Goal: Communication & Community: Answer question/provide support

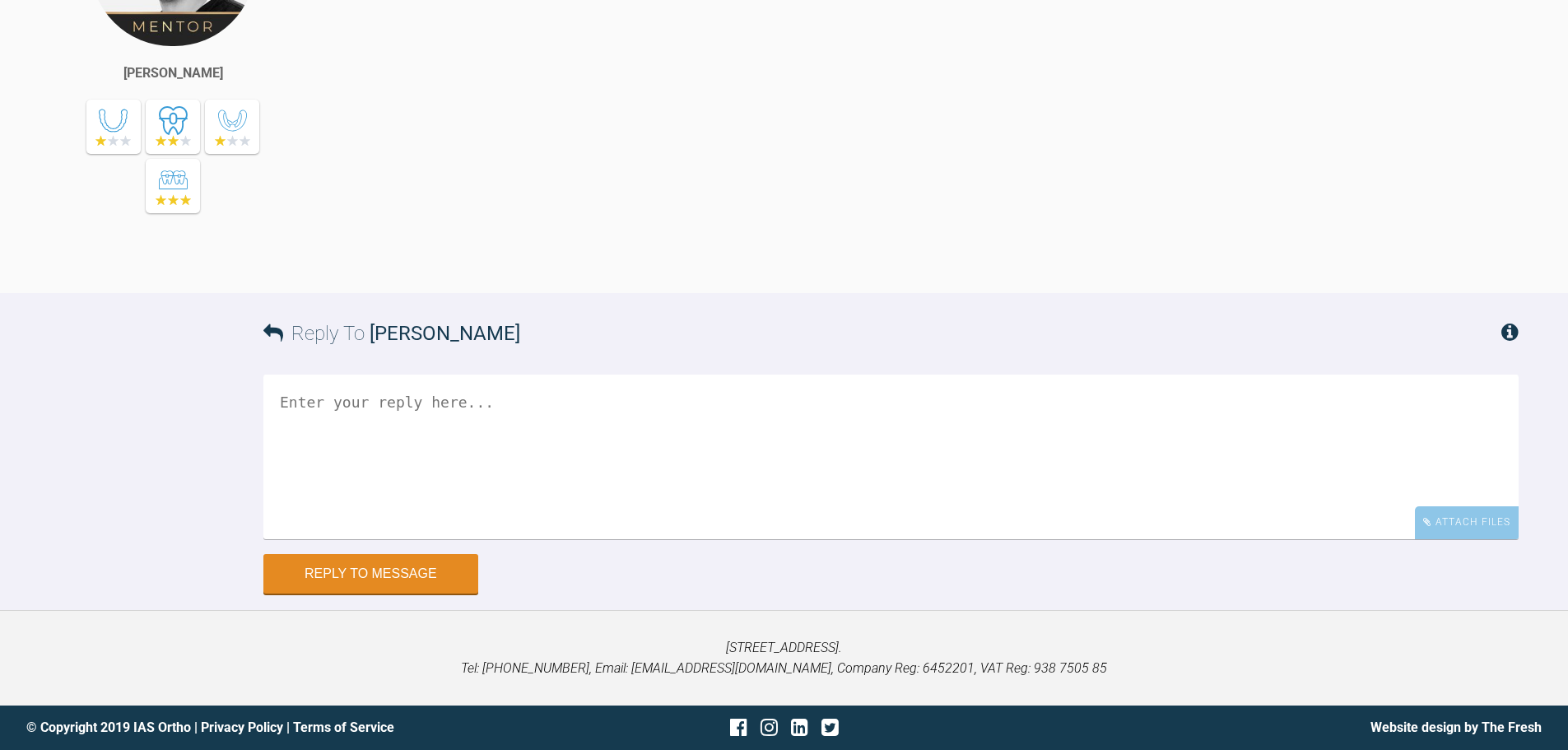
scroll to position [13617, 0]
drag, startPoint x: 1471, startPoint y: 541, endPoint x: 1449, endPoint y: 540, distance: 22.0
click at [1471, 539] on div "Attach Files" at bounding box center [1467, 522] width 104 height 32
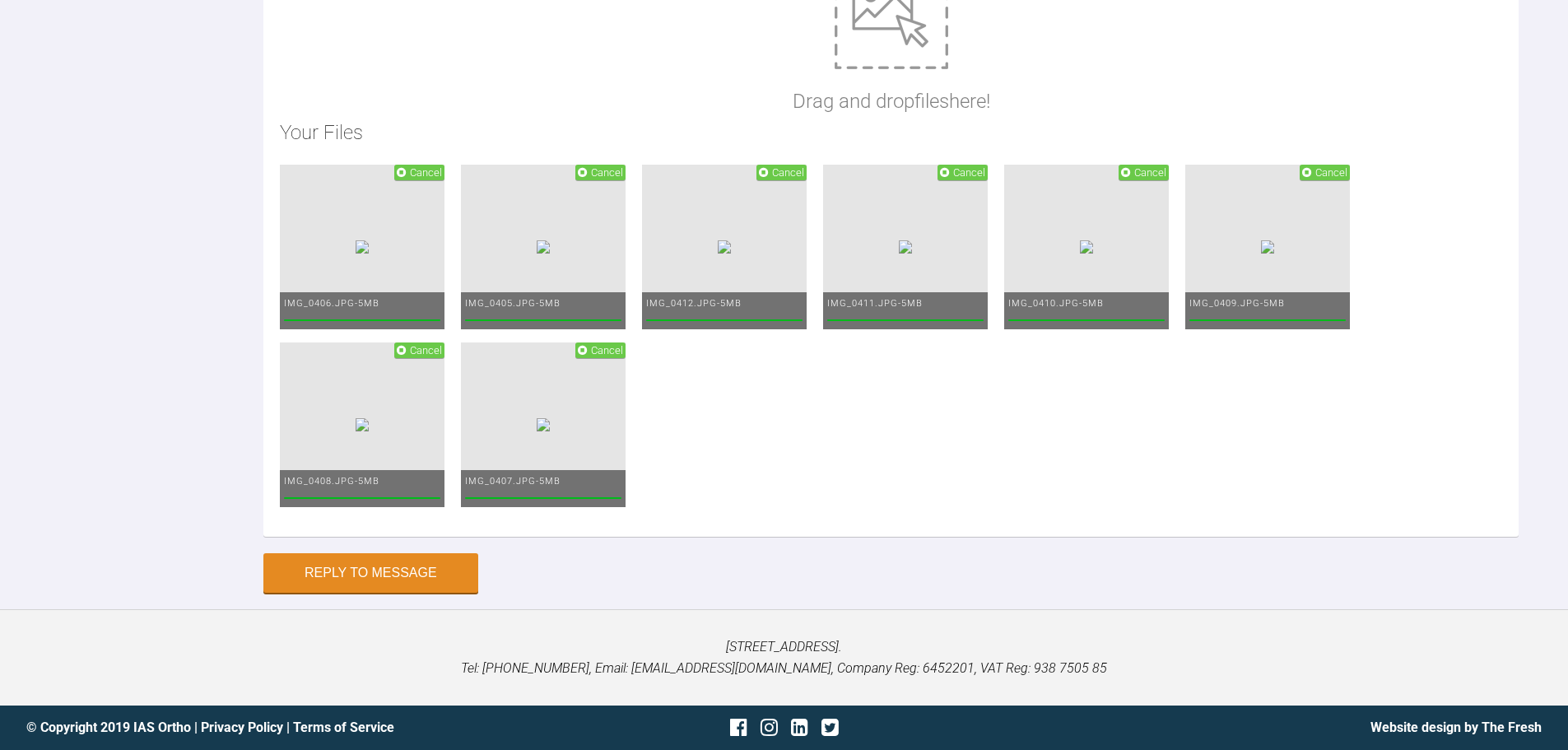
scroll to position [14028, 0]
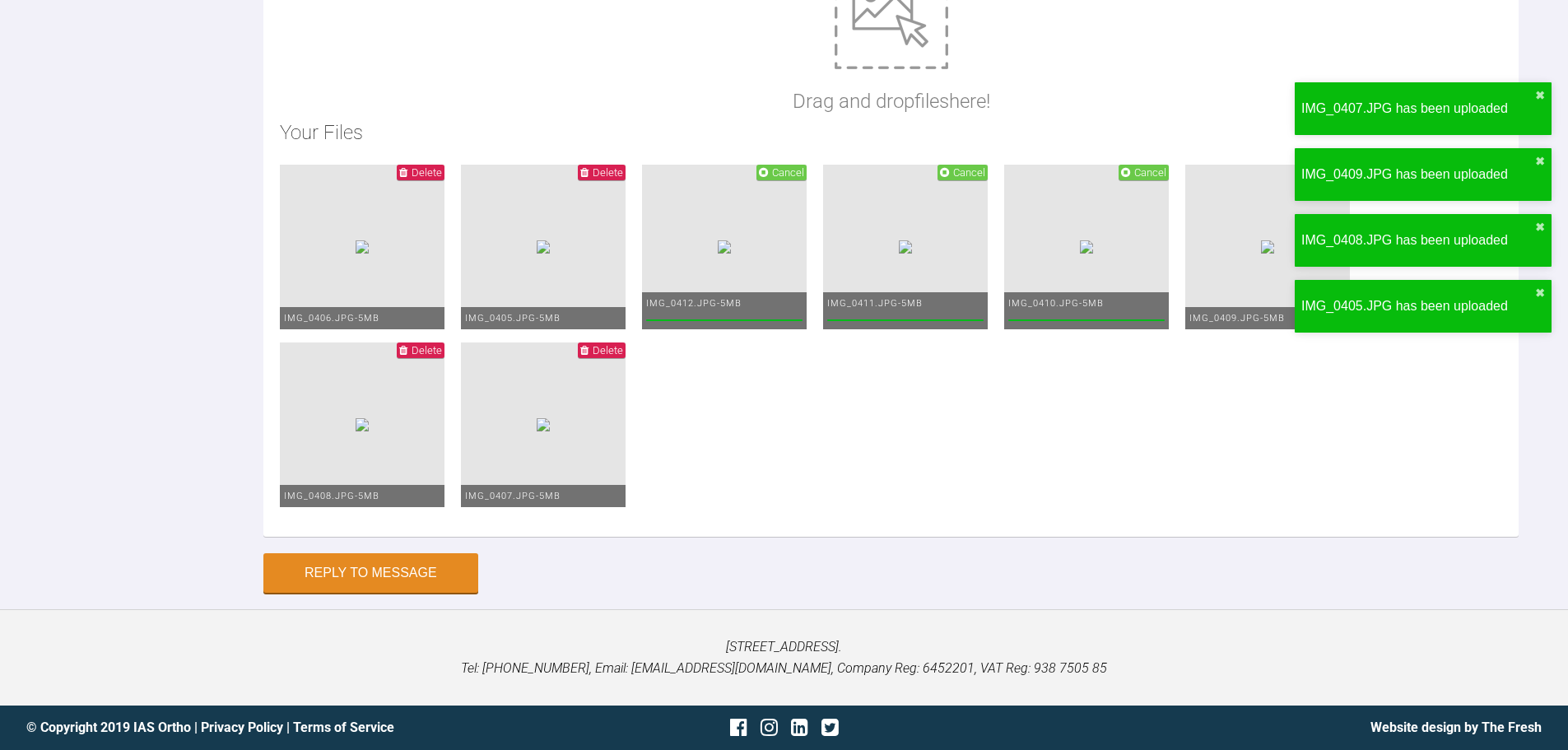
scroll to position [14018, 0]
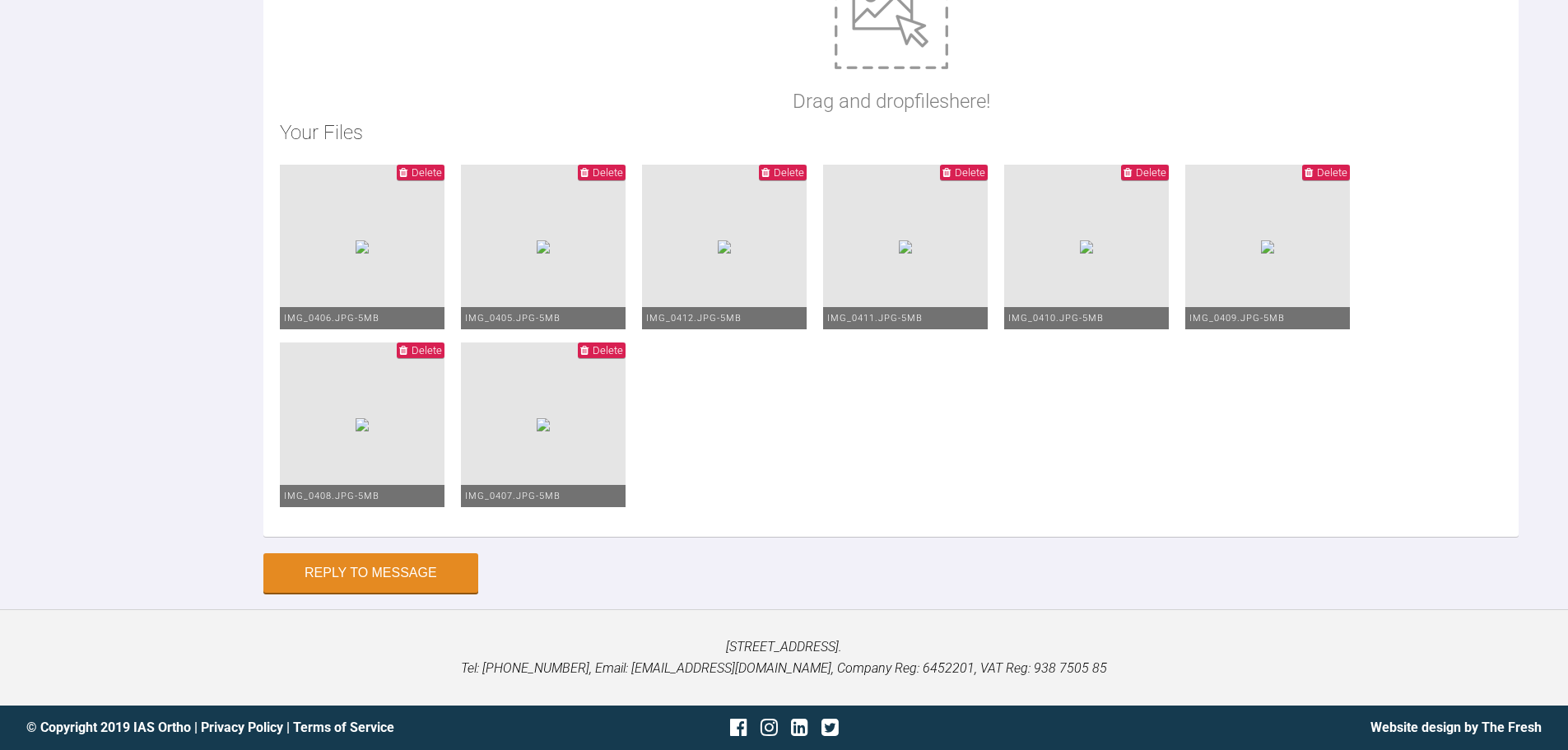
type textarea "Hi Zaid, This is Katelyn today. I have placed 19*25 SS lower with a mild RCOS. …"
click at [420, 567] on button "Reply to Message" at bounding box center [371, 574] width 215 height 39
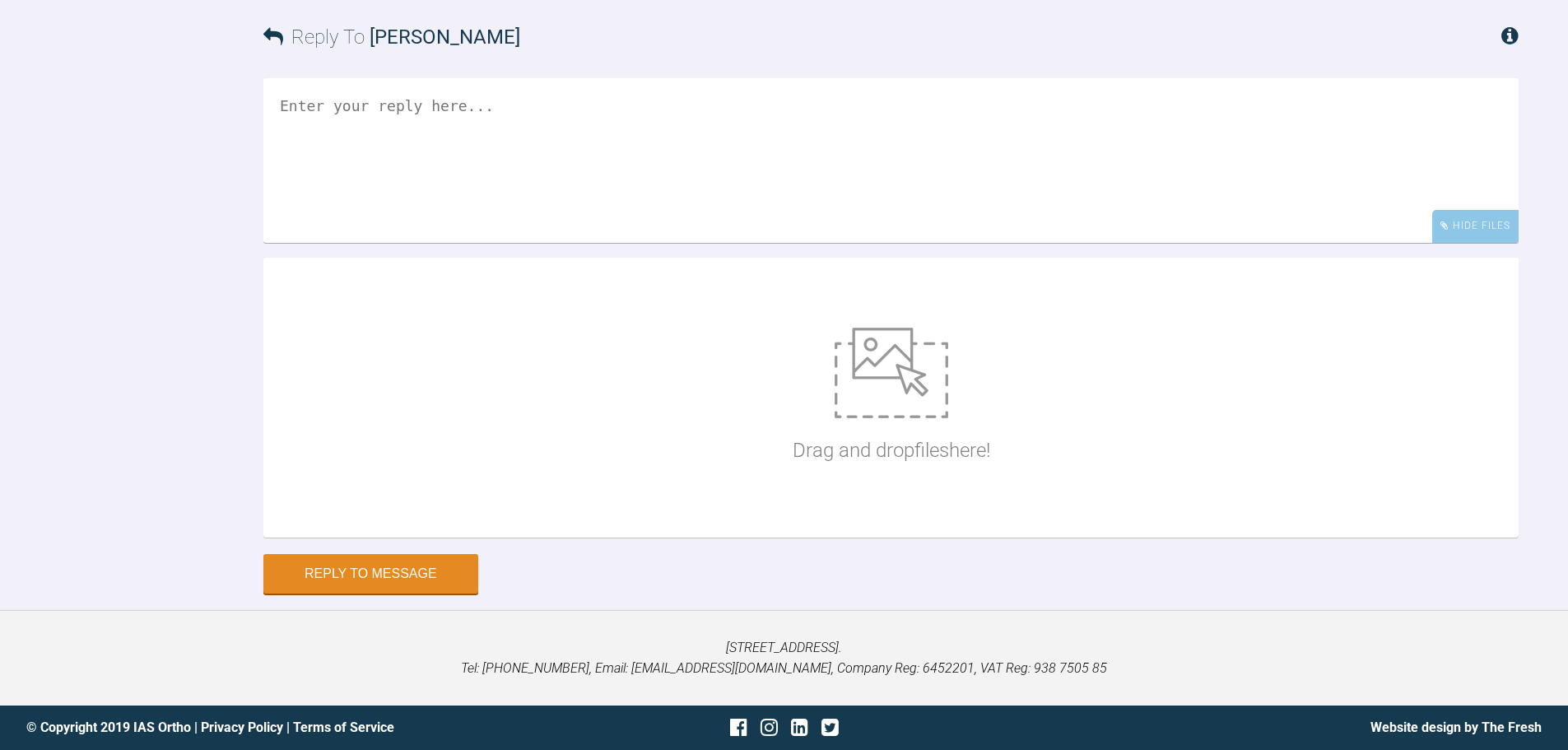
scroll to position [14175, 0]
